Goal: Task Accomplishment & Management: Use online tool/utility

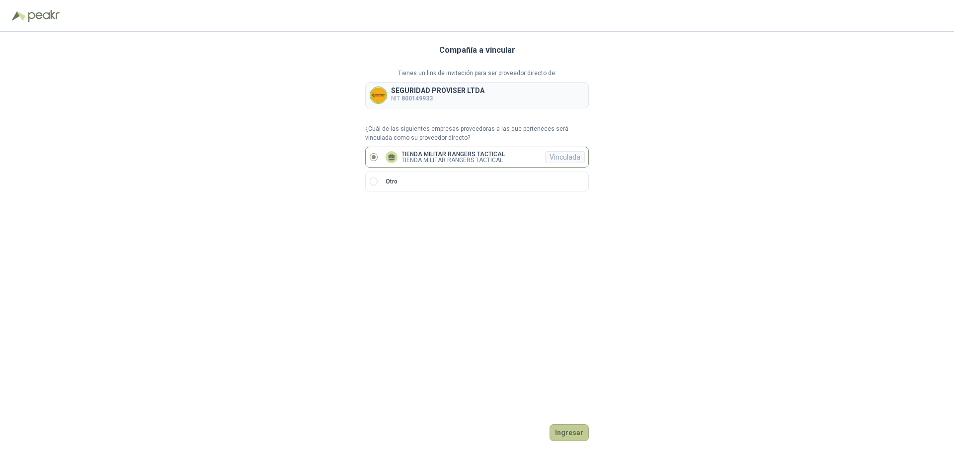
click at [566, 437] on button "Ingresar" at bounding box center [569, 432] width 39 height 17
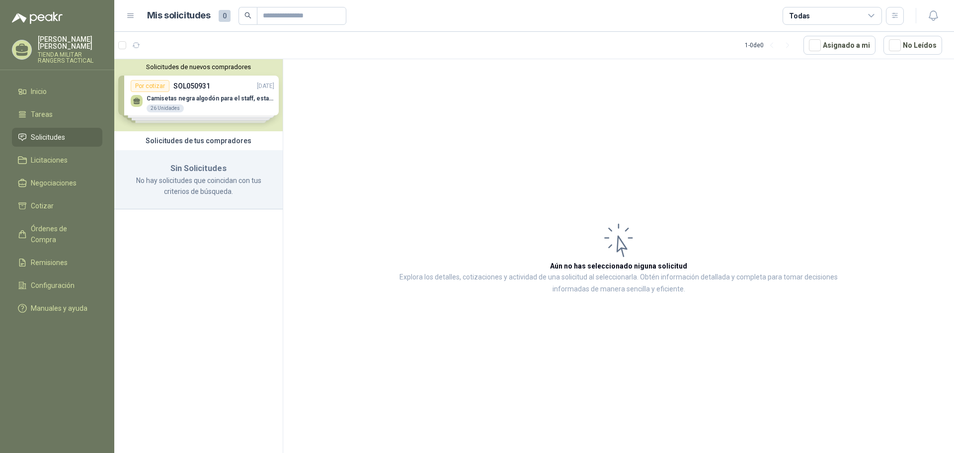
click at [72, 133] on li "Solicitudes" at bounding box center [57, 137] width 79 height 11
click at [64, 202] on li "Cotizar" at bounding box center [57, 205] width 79 height 11
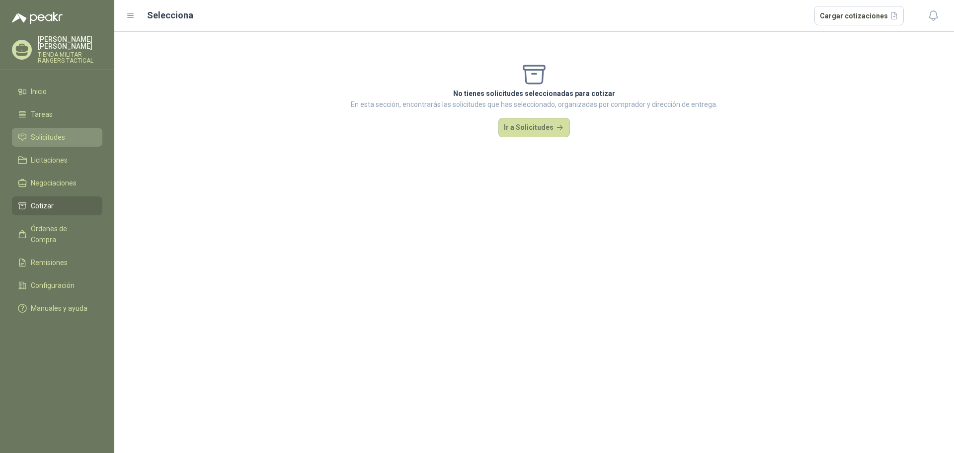
click at [67, 134] on li "Solicitudes" at bounding box center [57, 137] width 79 height 11
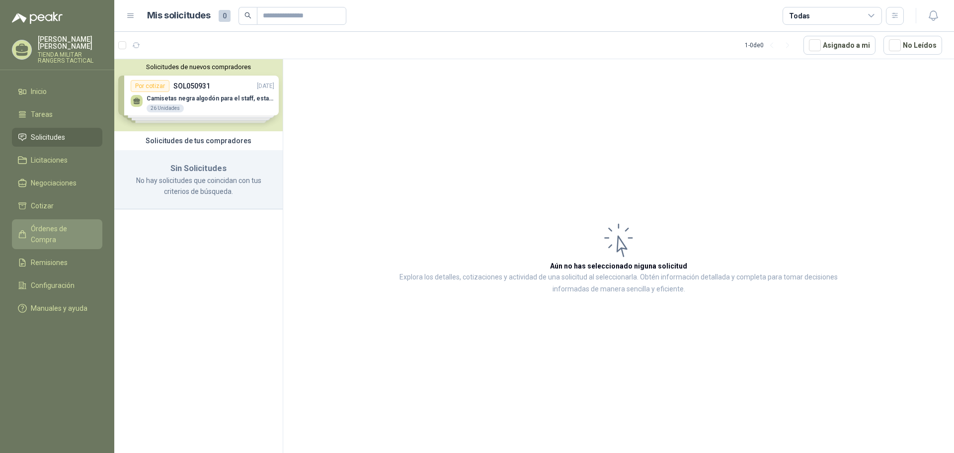
click at [80, 224] on span "Órdenes de Compra" at bounding box center [62, 234] width 62 height 22
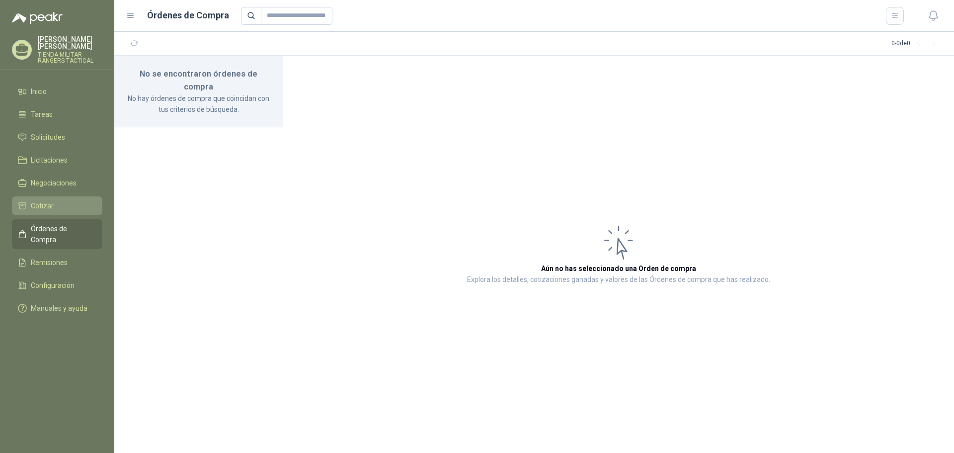
click at [62, 207] on li "Cotizar" at bounding box center [57, 205] width 79 height 11
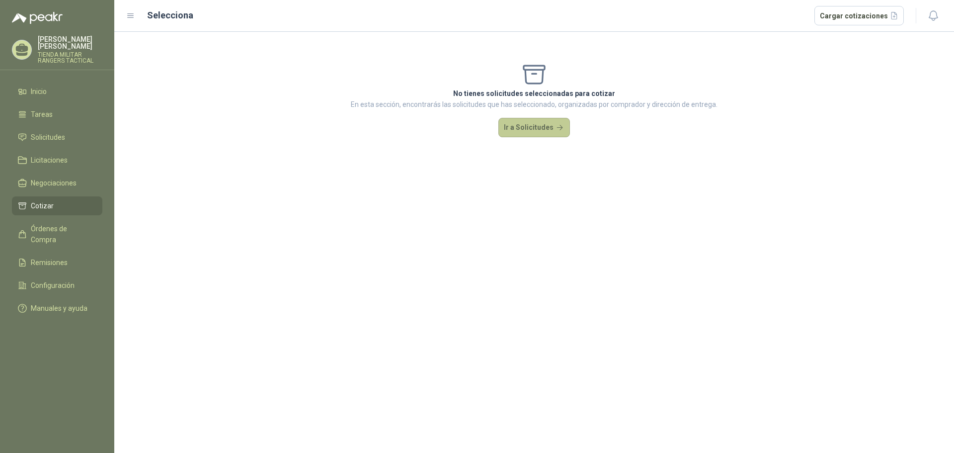
click at [533, 131] on button "Ir a Solicitudes" at bounding box center [534, 128] width 72 height 20
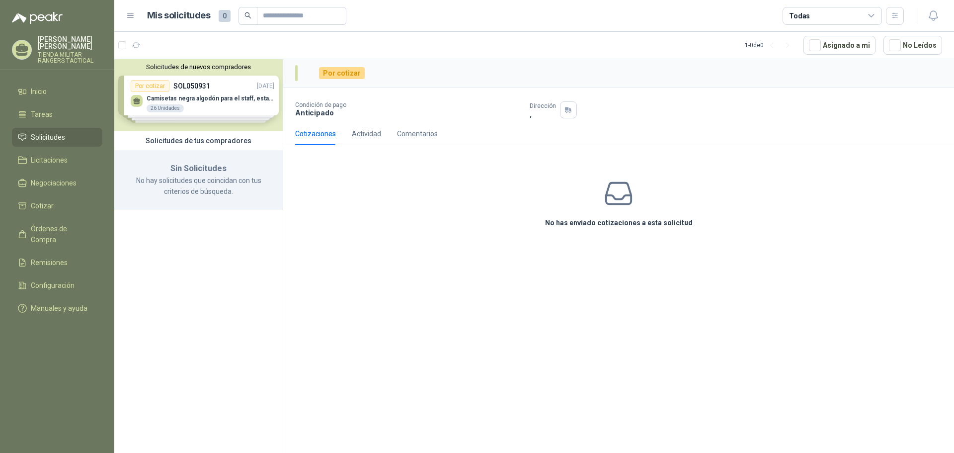
click at [171, 109] on div "Solicitudes de nuevos compradores Por cotizar SOL050931 [DATE] Camisetas negra …" at bounding box center [198, 95] width 168 height 72
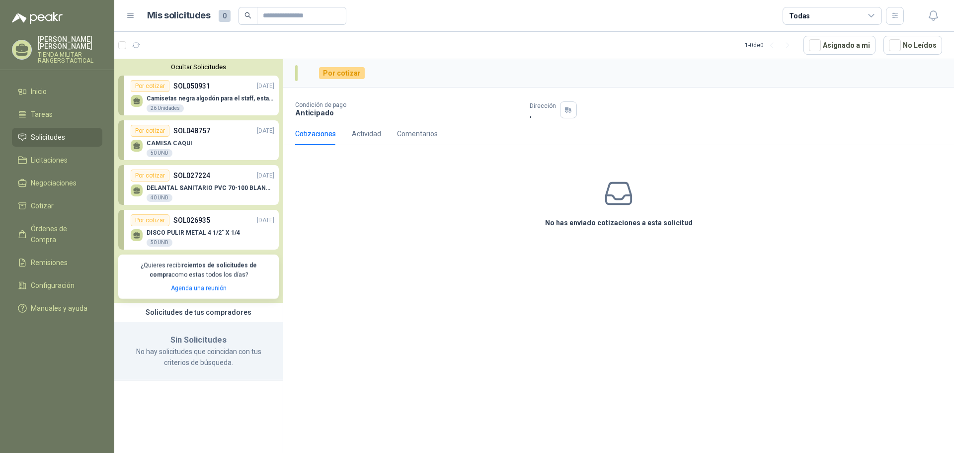
click at [166, 131] on div "Por cotizar" at bounding box center [150, 131] width 39 height 12
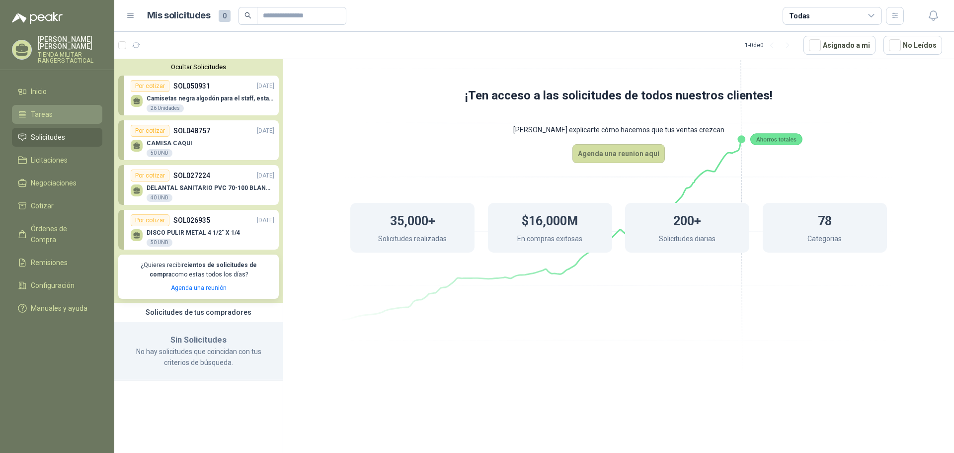
click at [73, 118] on li "Tareas" at bounding box center [57, 114] width 79 height 11
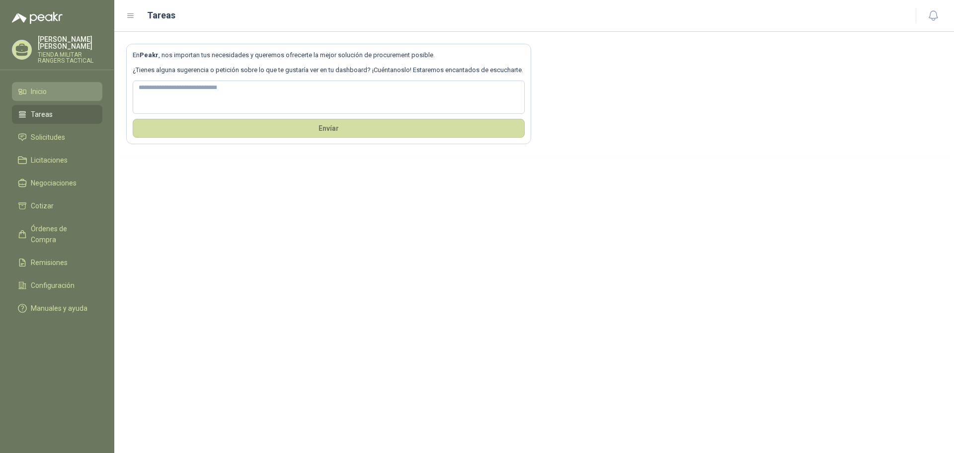
click at [65, 96] on li "Inicio" at bounding box center [57, 91] width 79 height 11
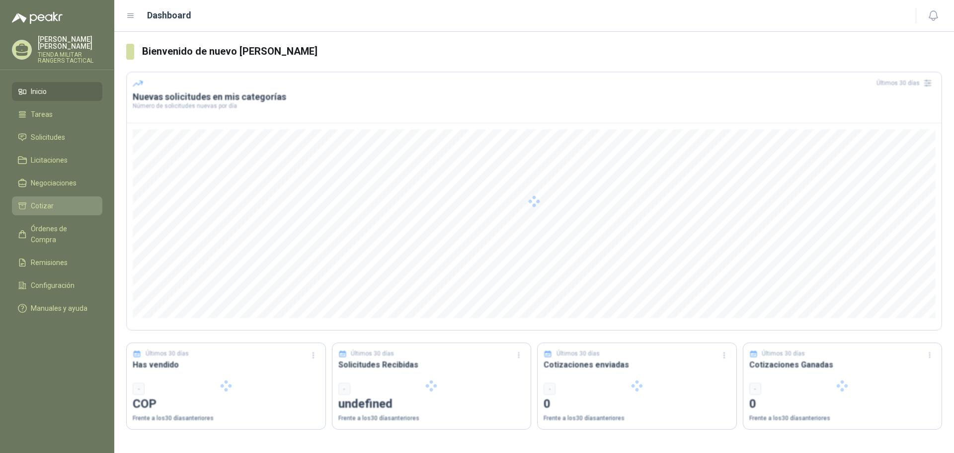
click at [67, 199] on link "Cotizar" at bounding box center [57, 205] width 90 height 19
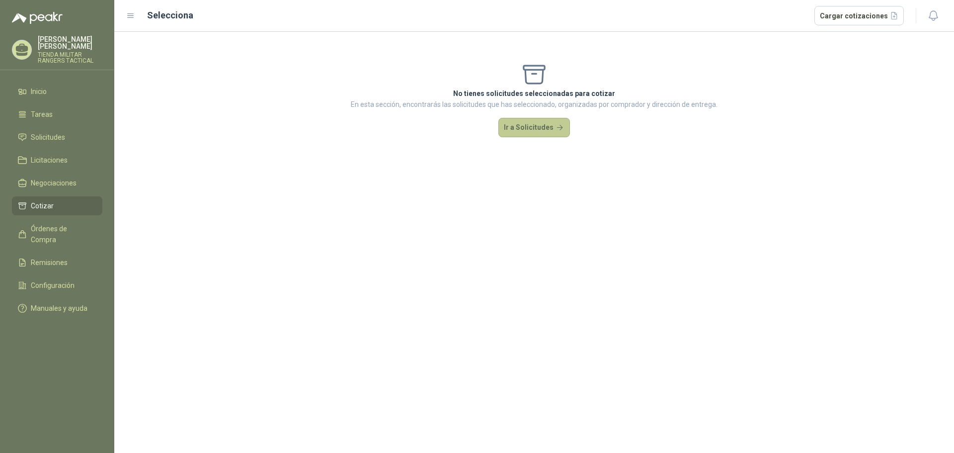
click at [522, 126] on button "Ir a Solicitudes" at bounding box center [534, 128] width 72 height 20
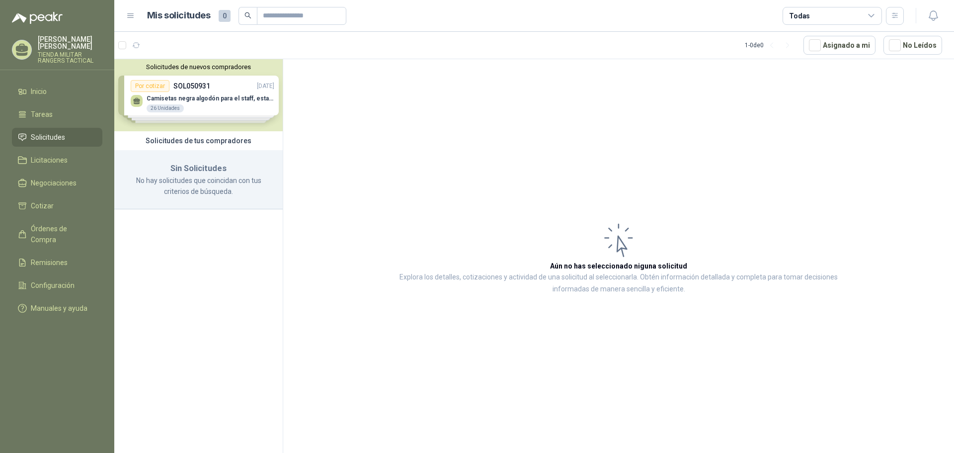
click at [150, 111] on div "Solicitudes de nuevos compradores Por cotizar SOL050931 [DATE] Camisetas negra …" at bounding box center [198, 95] width 168 height 72
